Goal: Entertainment & Leisure: Consume media (video, audio)

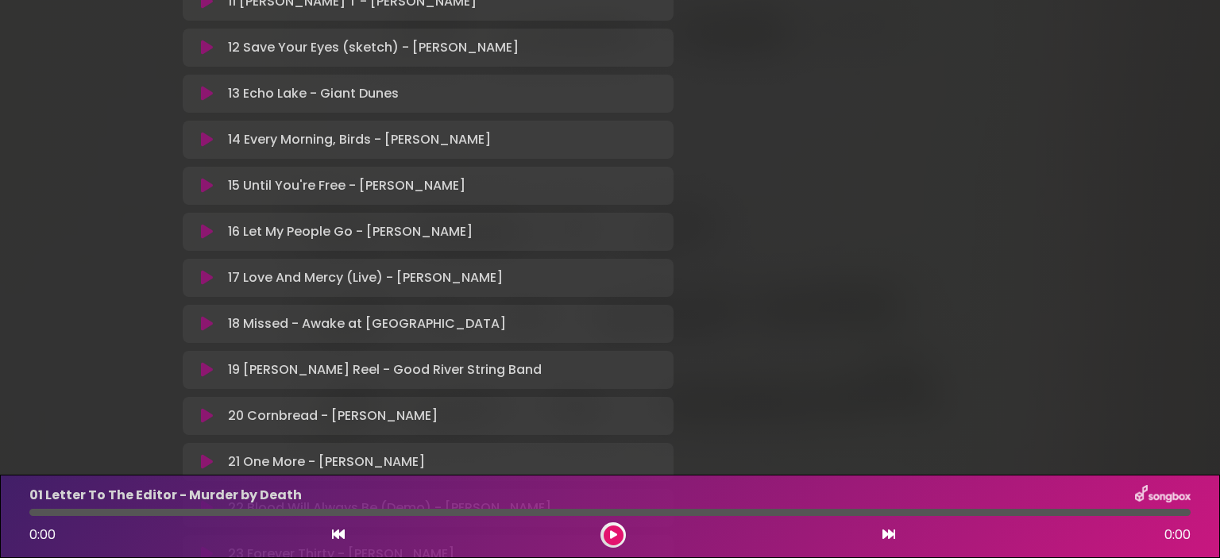
scroll to position [794, 0]
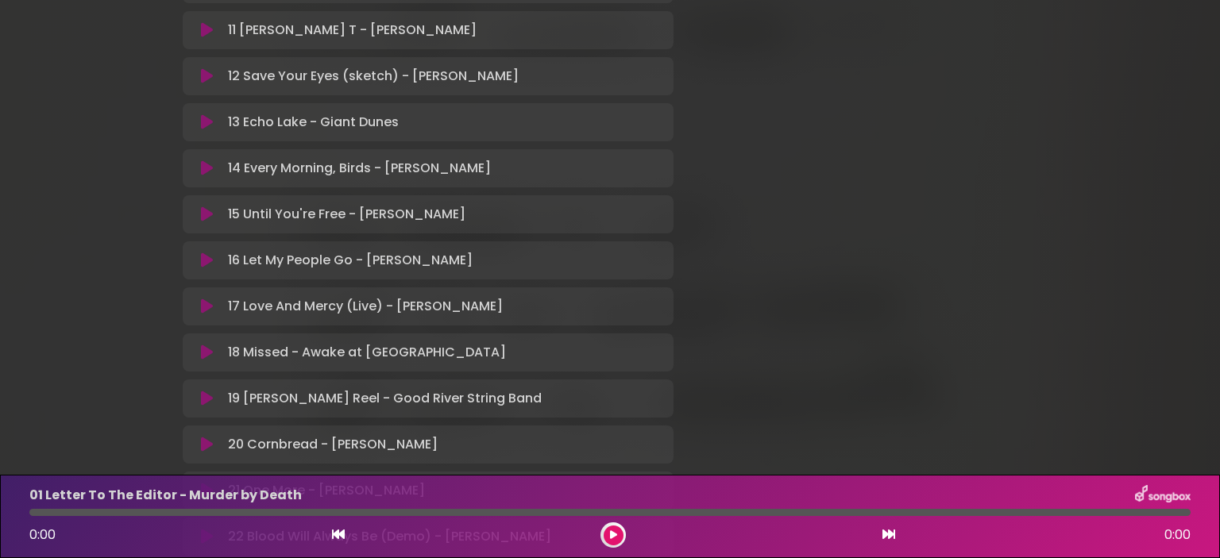
click at [301, 211] on p "15 Until You're Free - [PERSON_NAME] Loading Track..." at bounding box center [347, 214] width 238 height 19
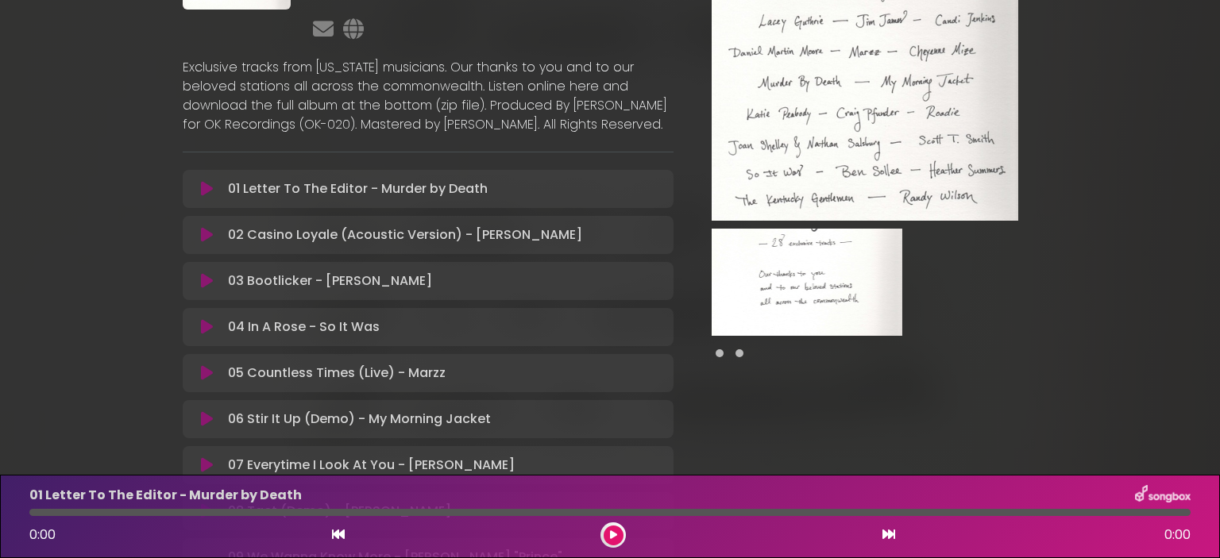
scroll to position [159, 0]
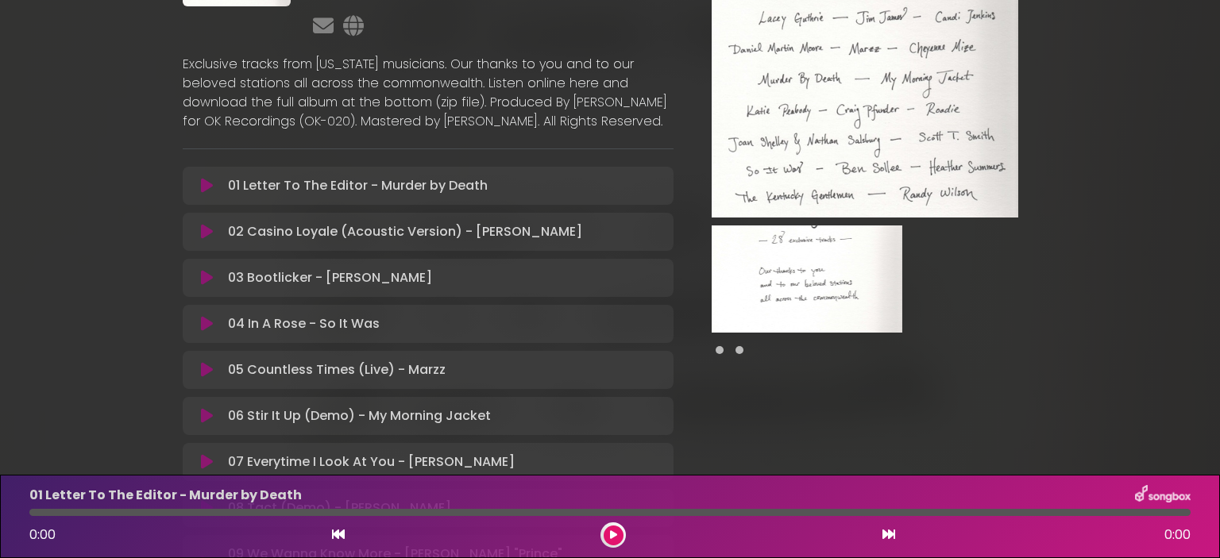
click at [842, 289] on img at bounding box center [807, 279] width 191 height 107
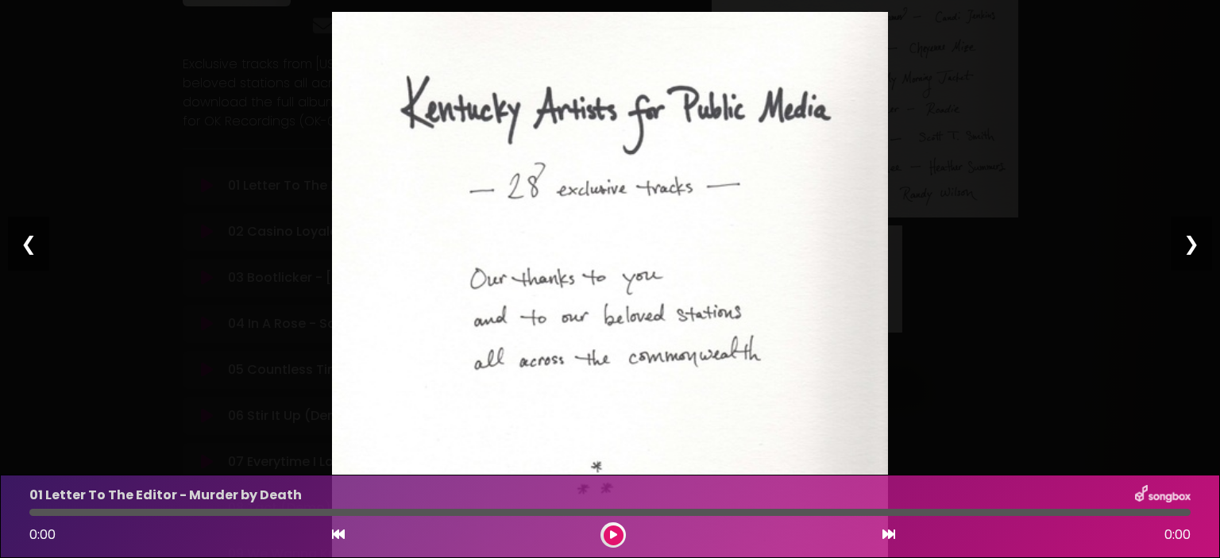
scroll to position [67, 0]
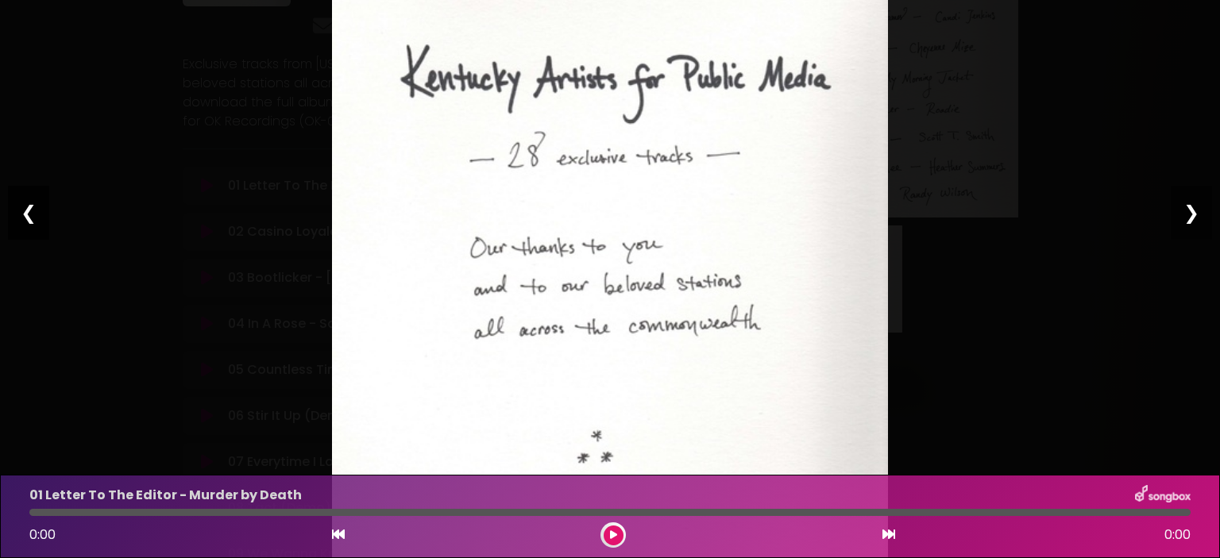
click at [20, 213] on div "❮" at bounding box center [28, 213] width 41 height 54
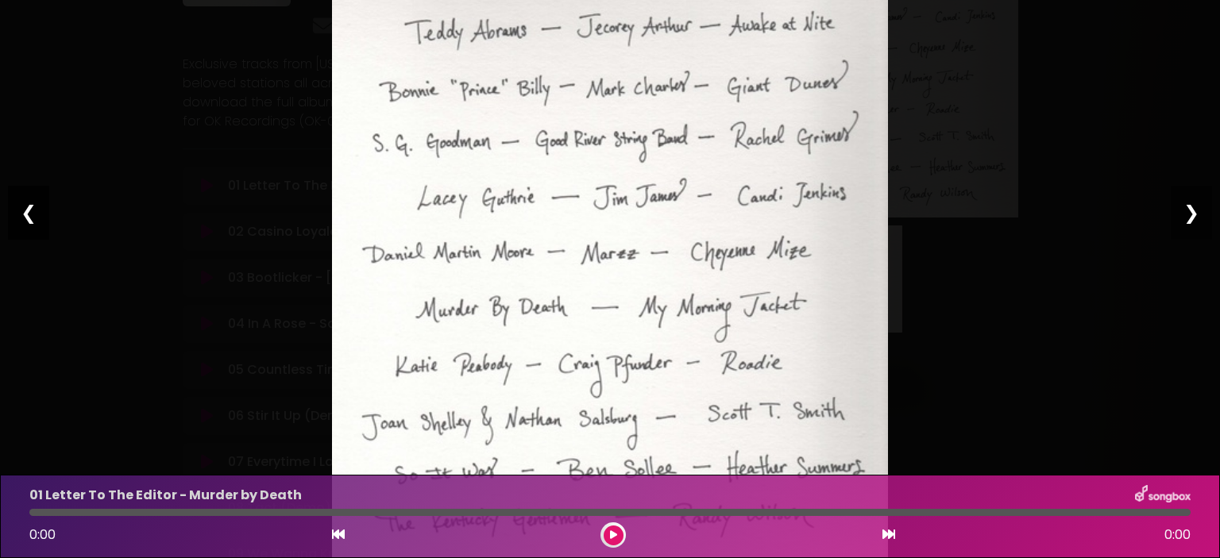
click at [20, 213] on div "❮" at bounding box center [28, 213] width 41 height 54
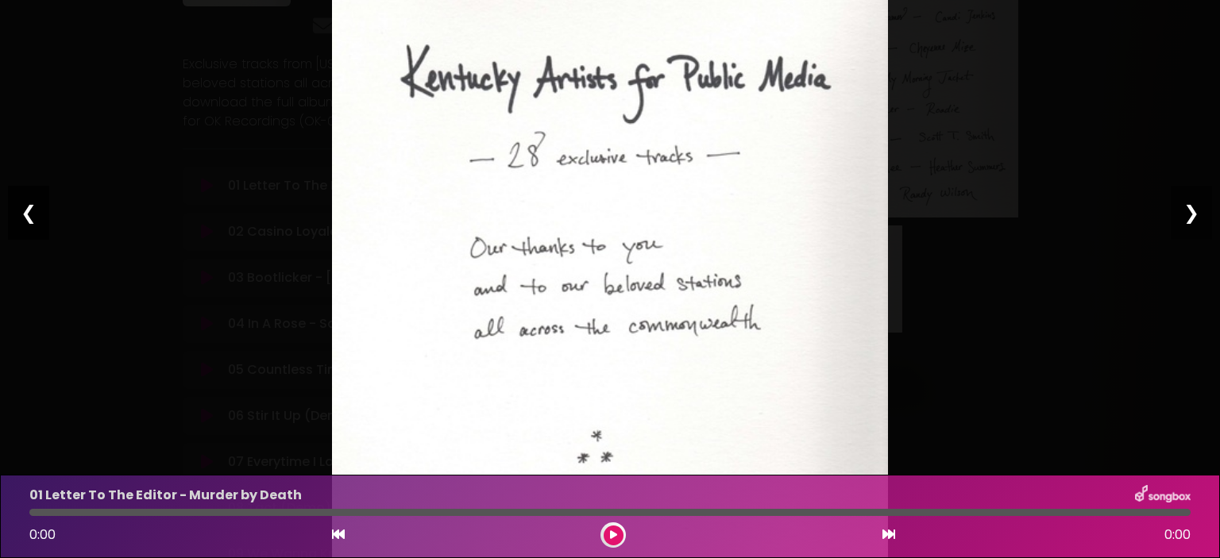
click at [20, 213] on div "❮" at bounding box center [28, 213] width 41 height 54
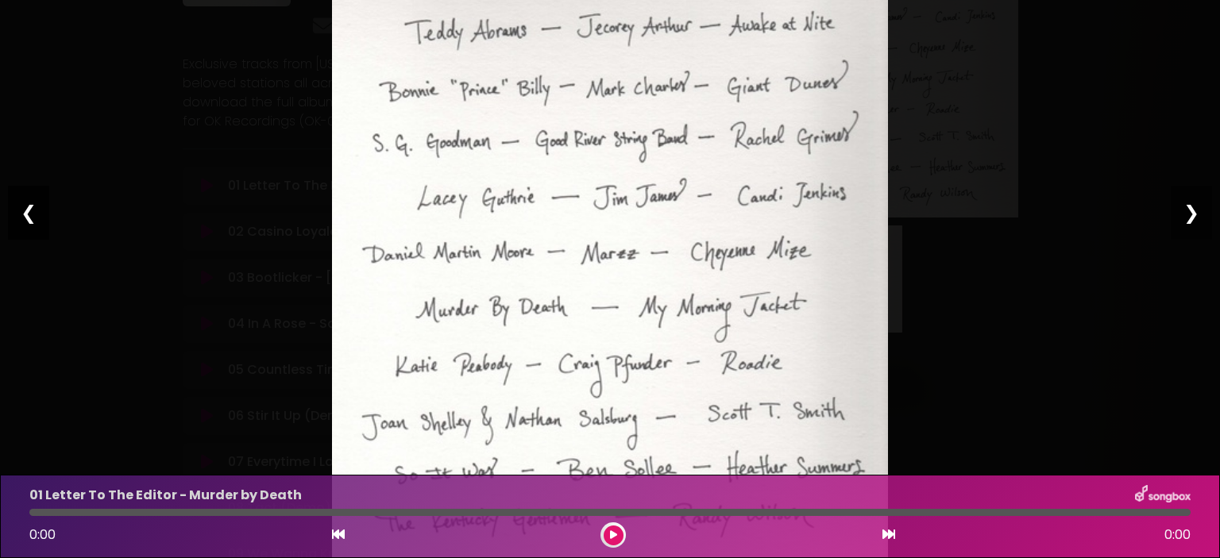
click at [29, 212] on div "❮" at bounding box center [28, 213] width 41 height 54
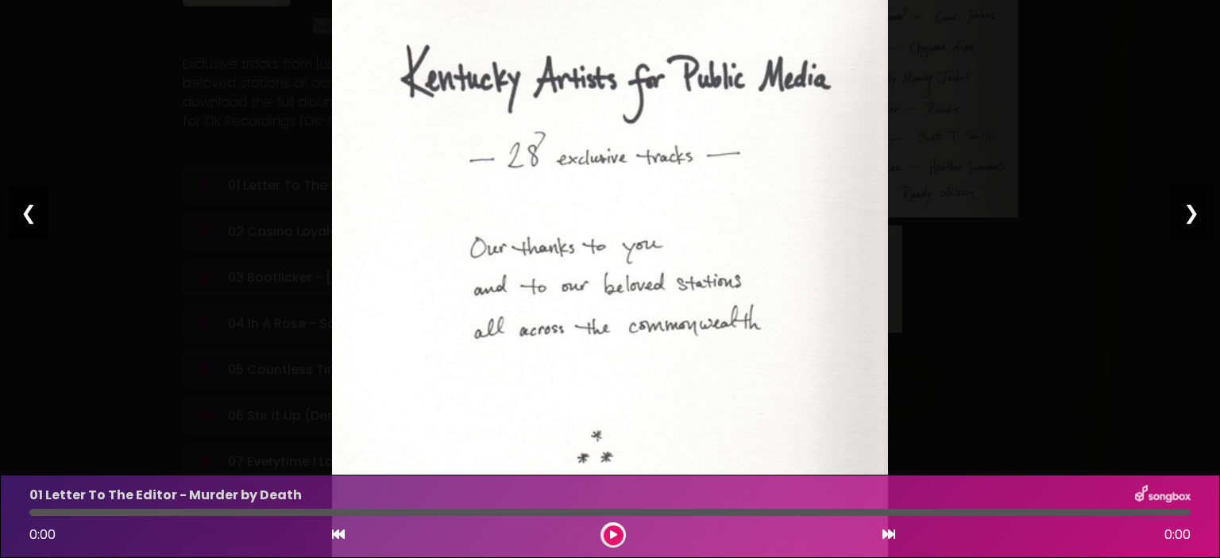
click at [29, 212] on div "❮" at bounding box center [28, 213] width 41 height 54
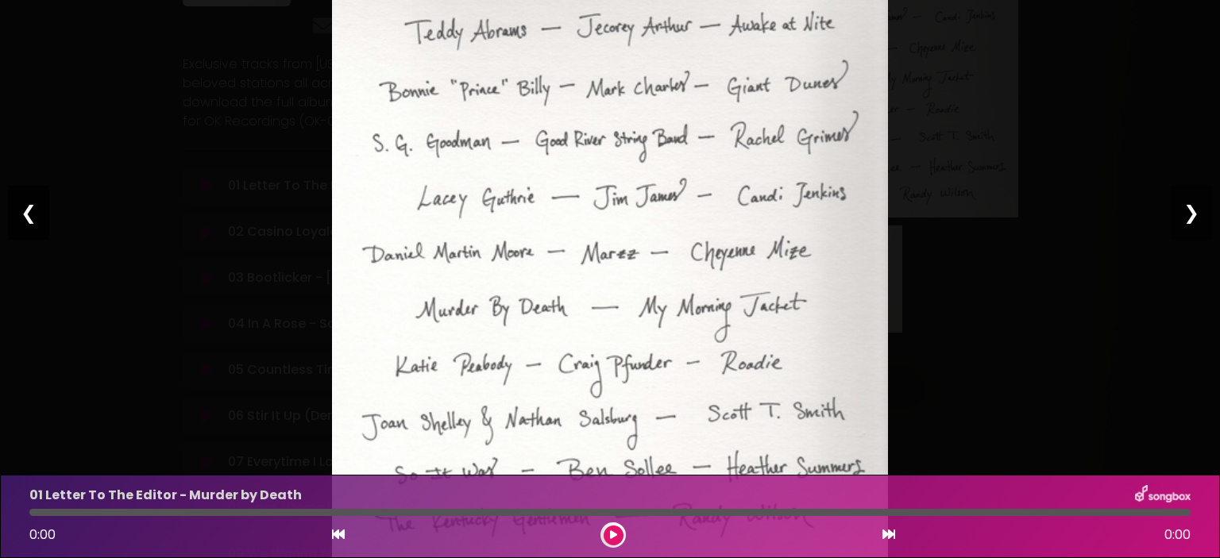
click at [29, 212] on div "❮" at bounding box center [28, 213] width 41 height 54
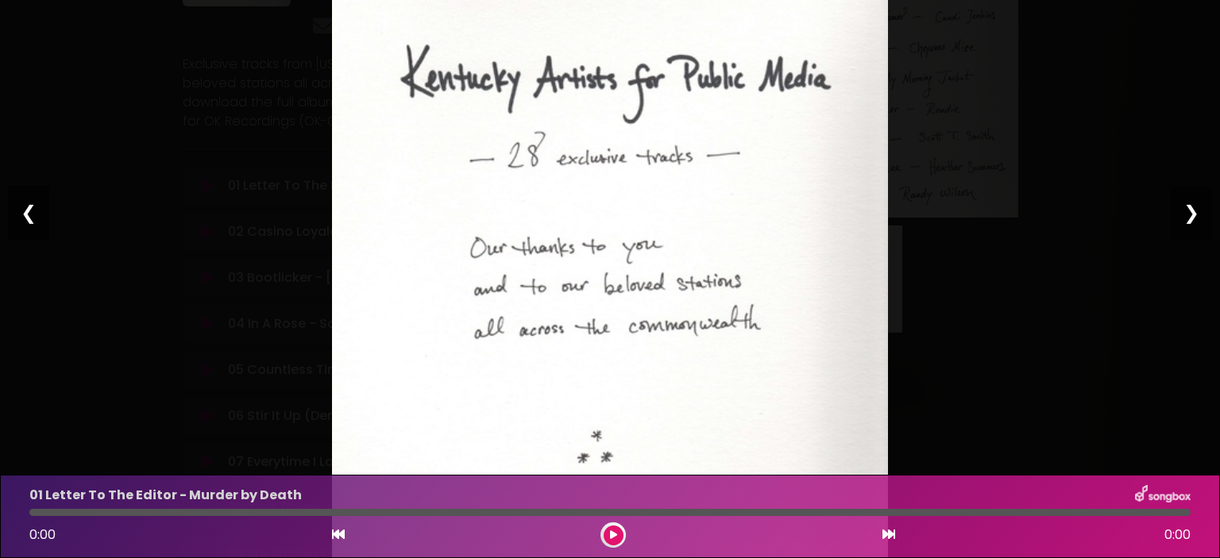
click at [1183, 276] on div "Pause Play % buffered 00:00 00:00 00:00 Exit fullscreen Enter fullscreen Play ❮…" at bounding box center [610, 279] width 1220 height 558
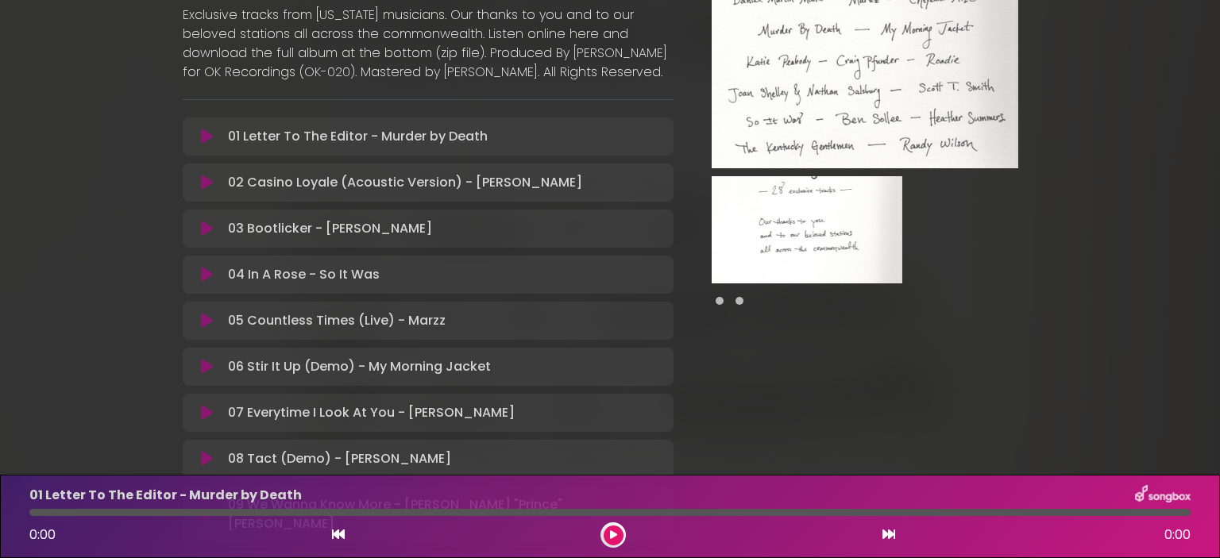
scroll to position [0, 0]
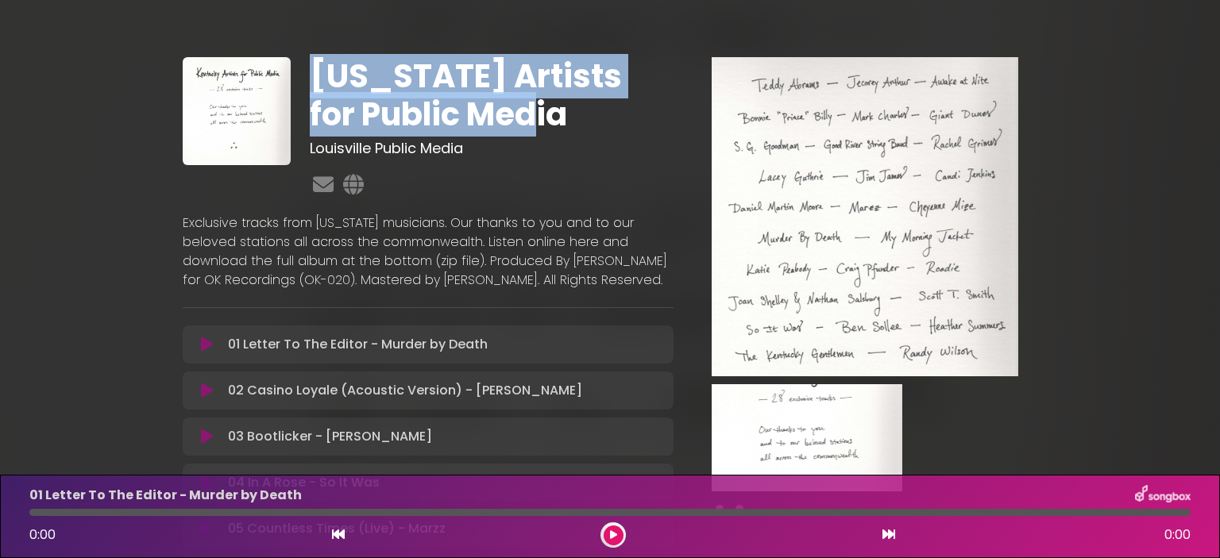
drag, startPoint x: 521, startPoint y: 112, endPoint x: 311, endPoint y: 63, distance: 215.4
click at [311, 63] on h1 "[US_STATE] Artists for Public Media" at bounding box center [491, 95] width 363 height 76
copy h1 "[US_STATE] Artists for Public Media"
